Goal: Find specific page/section: Find specific page/section

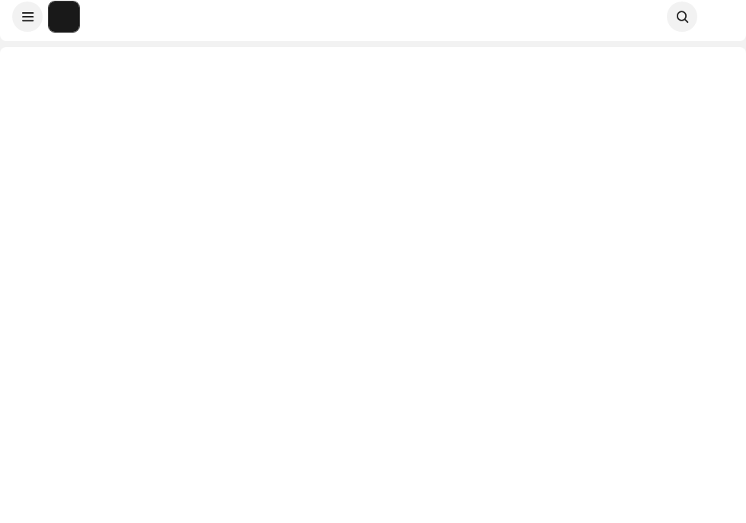
scroll to position [46, 0]
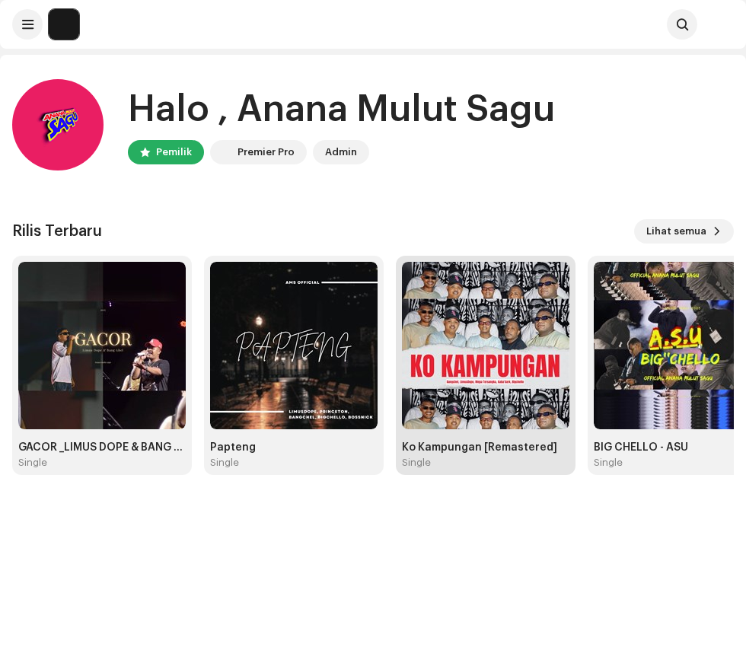
click at [501, 377] on img at bounding box center [485, 345] width 167 height 167
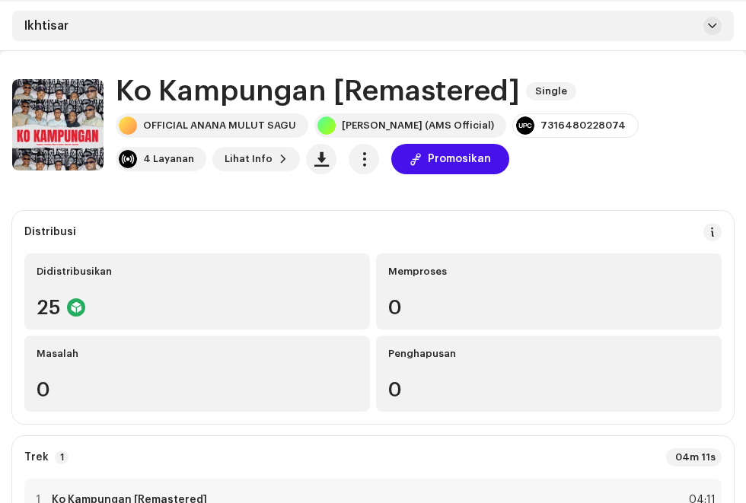
scroll to position [58, 0]
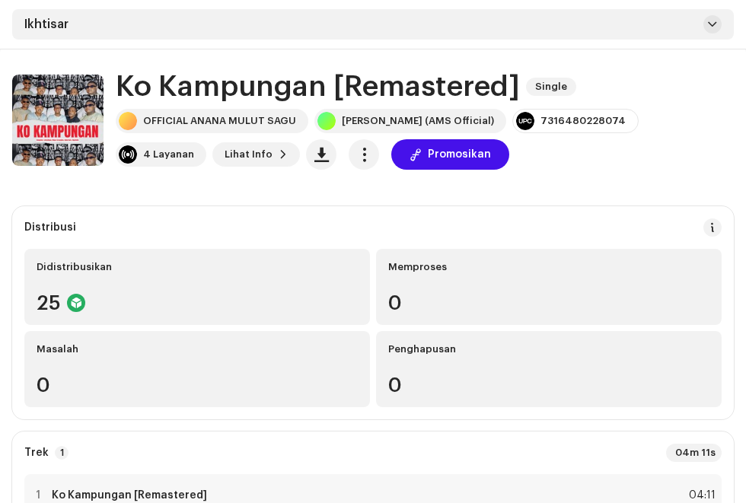
click at [502, 446] on div "Trek 1 04m 11s" at bounding box center [372, 453] width 697 height 18
